Goal: Find specific page/section: Find specific page/section

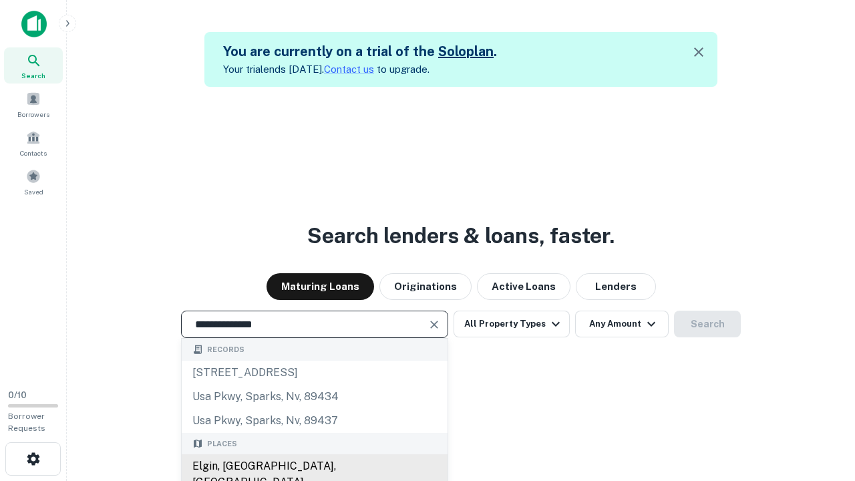
click at [314, 466] on div "Elgin, [GEOGRAPHIC_DATA], [GEOGRAPHIC_DATA]" at bounding box center [315, 474] width 266 height 40
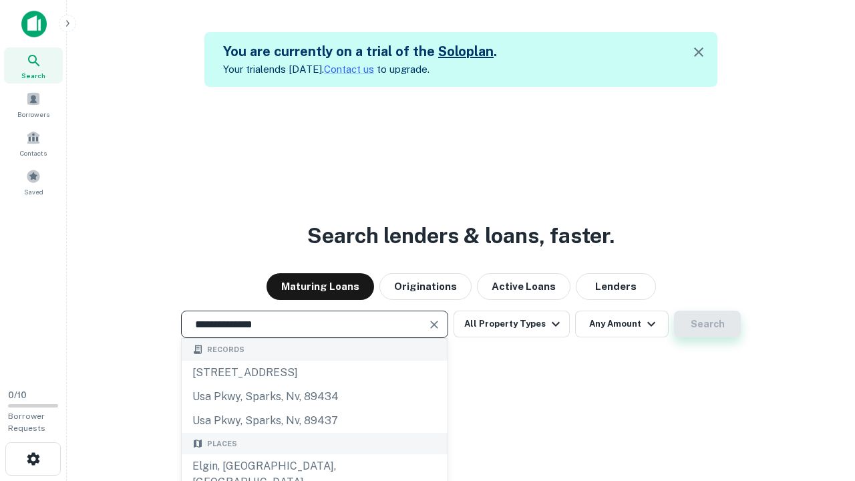
type input "**********"
click at [707, 324] on button "Search" at bounding box center [707, 324] width 67 height 27
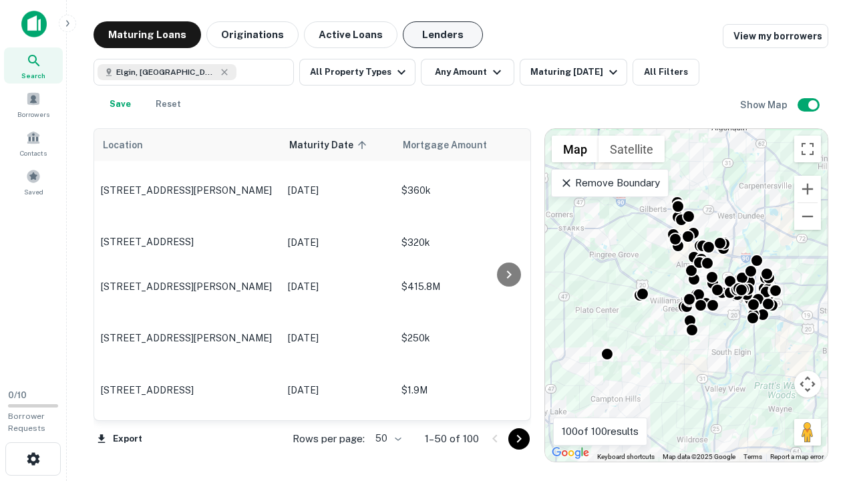
click at [443, 35] on button "Lenders" at bounding box center [443, 34] width 80 height 27
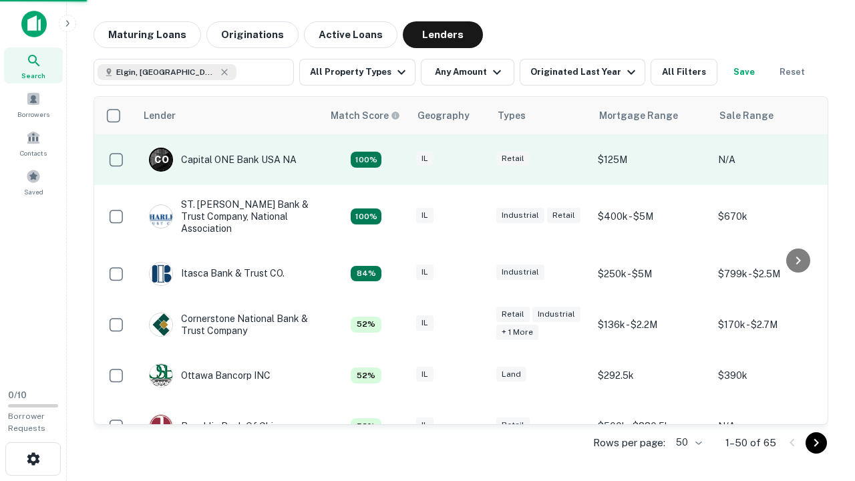
click at [474, 160] on div "IL" at bounding box center [449, 160] width 67 height 18
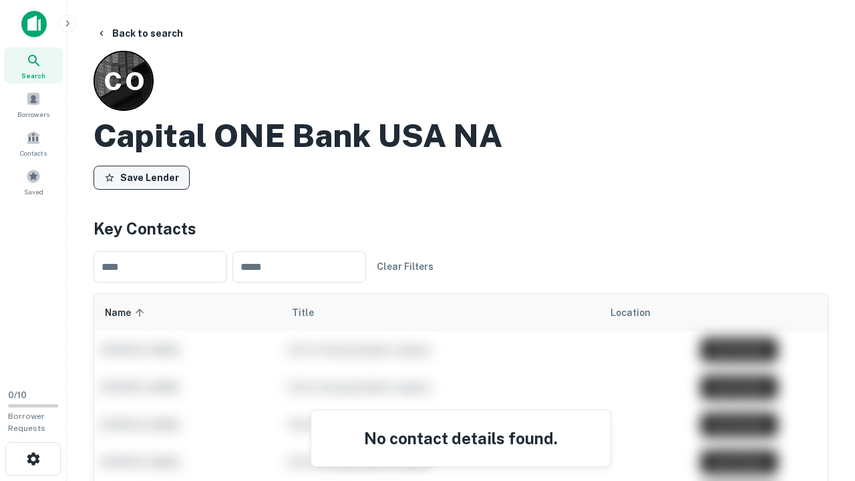
click at [142, 177] on button "Save Lender" at bounding box center [142, 178] width 96 height 24
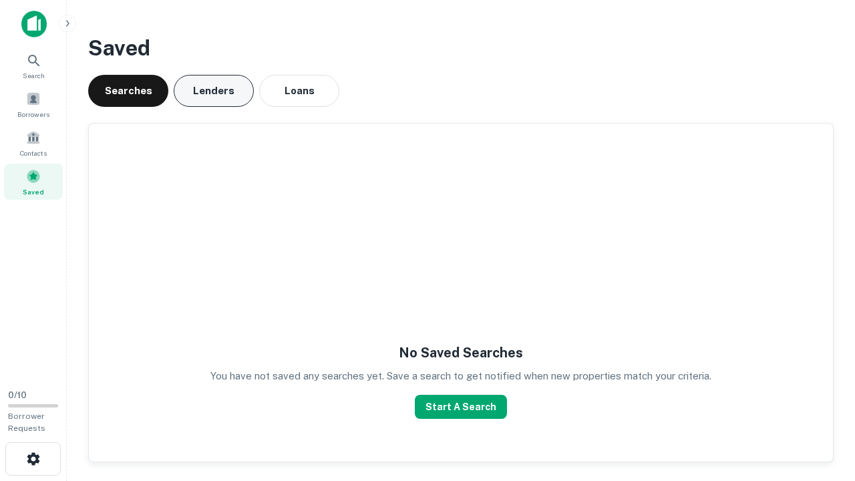
click at [214, 91] on button "Lenders" at bounding box center [214, 91] width 80 height 32
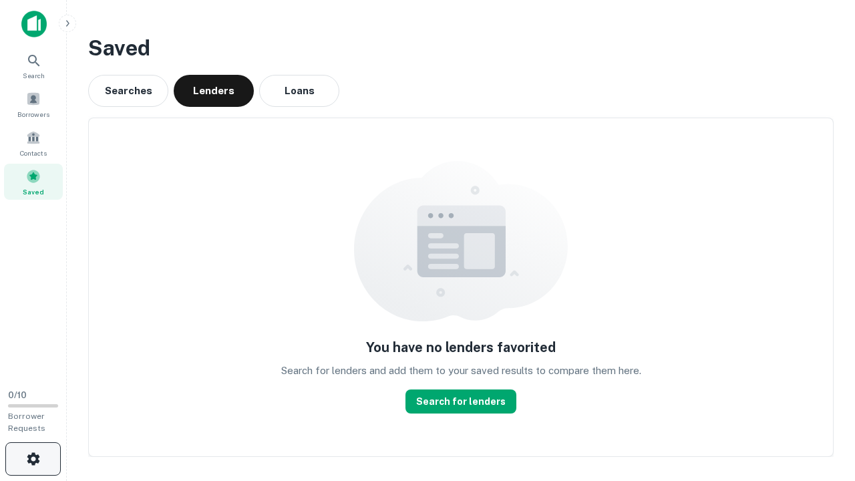
click at [33, 459] on icon "button" at bounding box center [33, 459] width 16 height 16
